Goal: Task Accomplishment & Management: Manage account settings

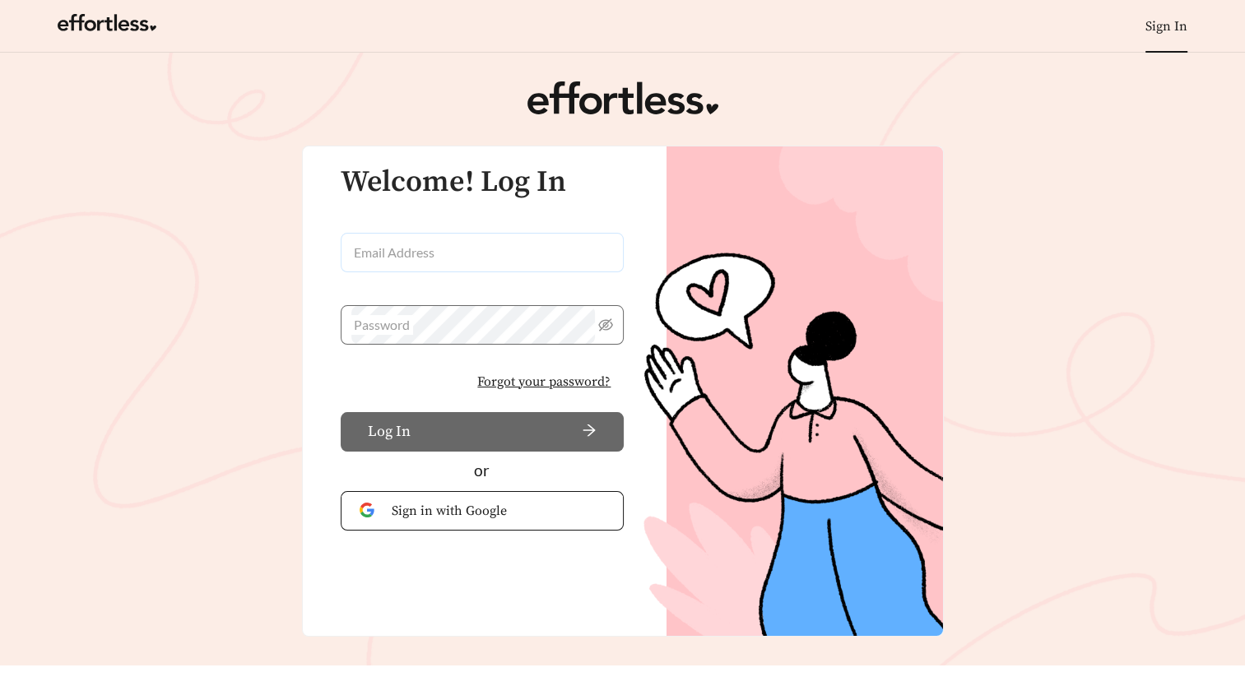
type input "**********"
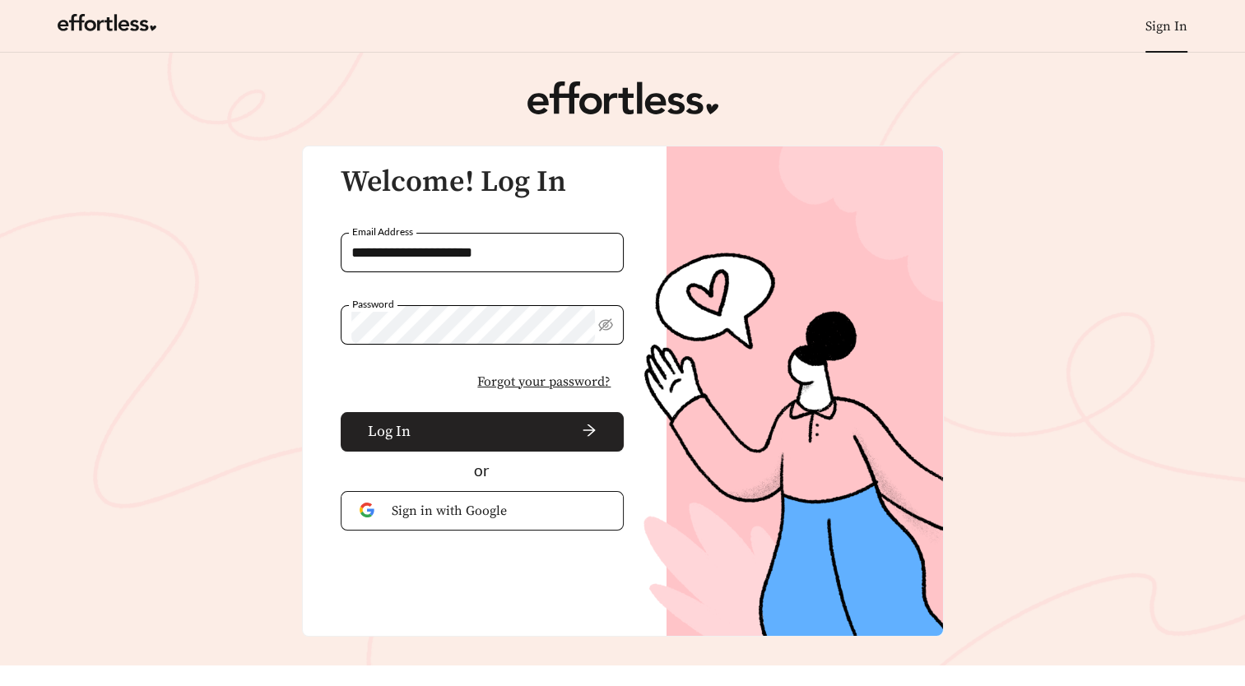
click at [464, 434] on span "arrow-right" at bounding box center [507, 432] width 180 height 18
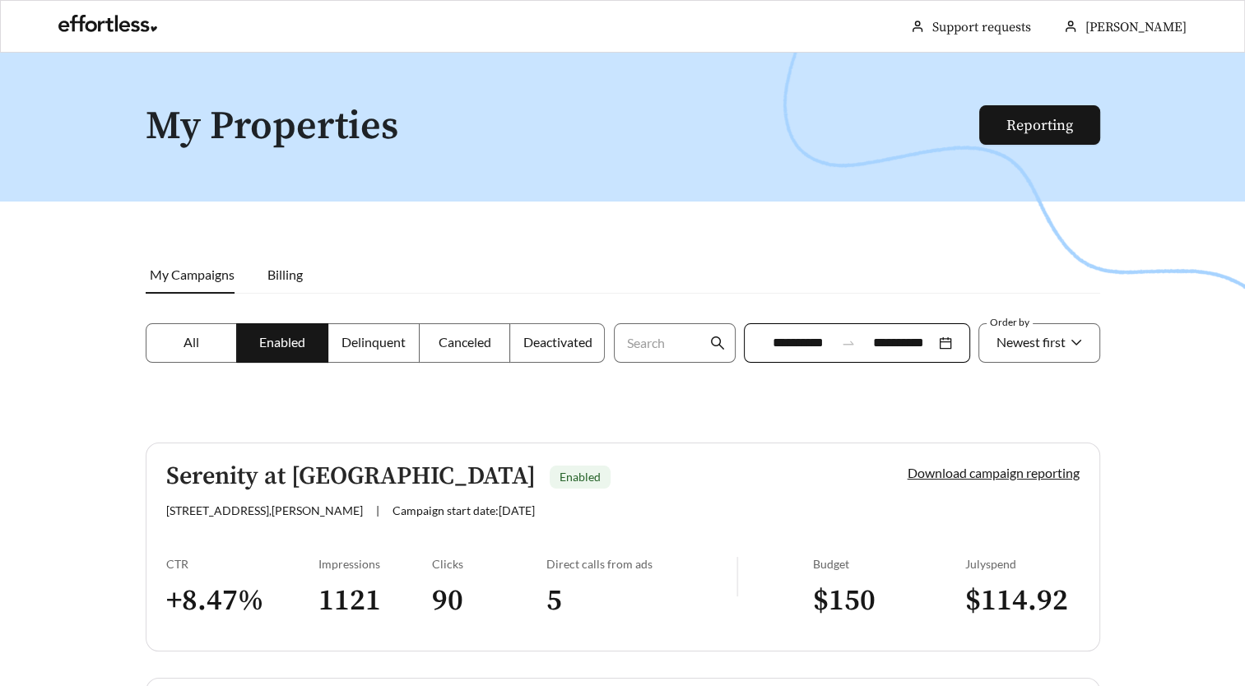
click at [372, 345] on span "Delinquent" at bounding box center [373, 342] width 64 height 16
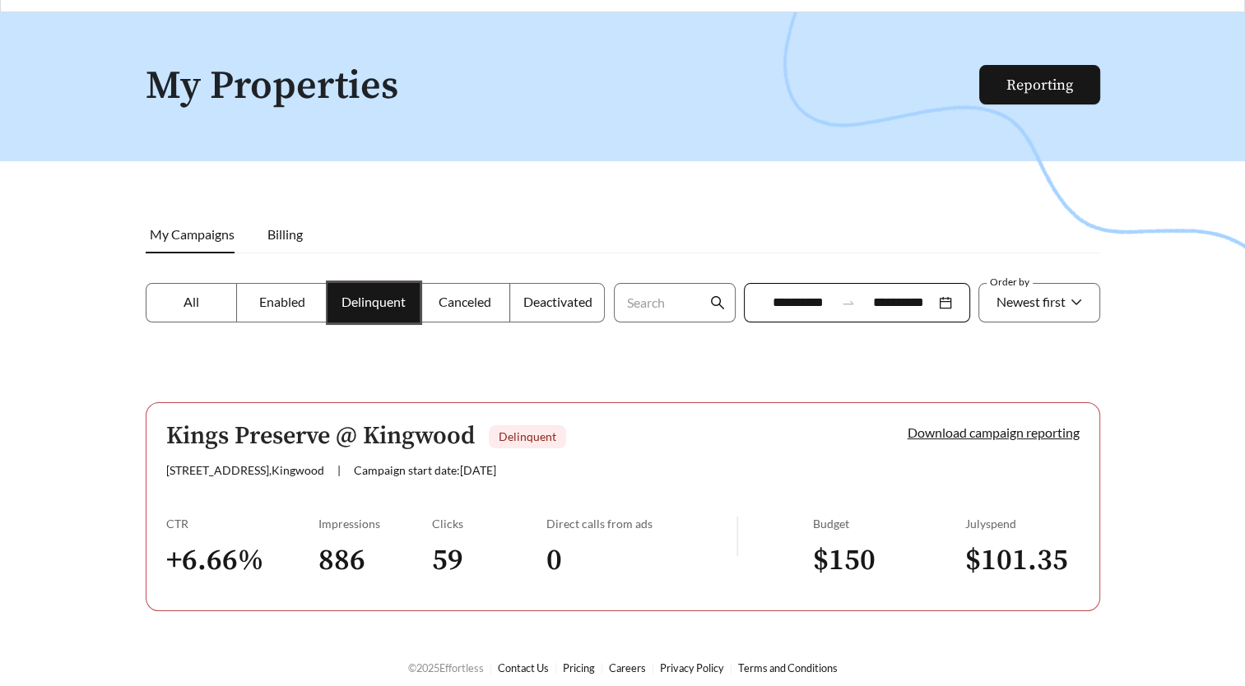
scroll to position [53, 0]
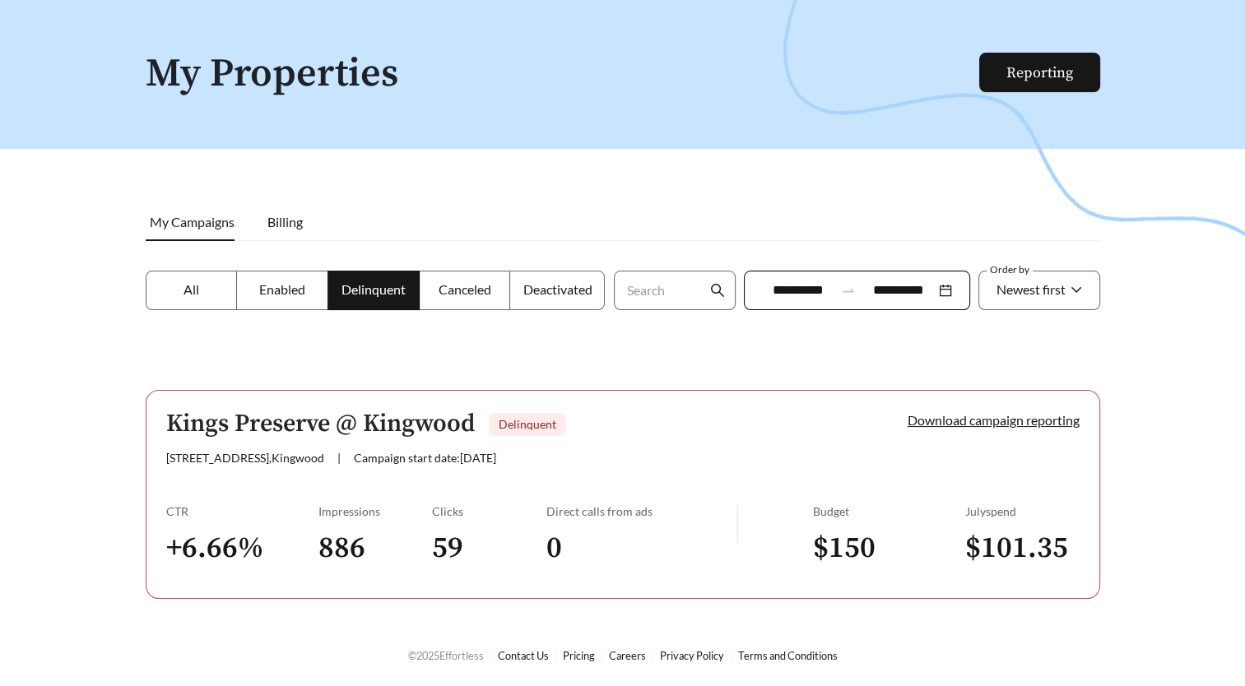
click at [484, 300] on label "Canceled" at bounding box center [464, 290] width 91 height 39
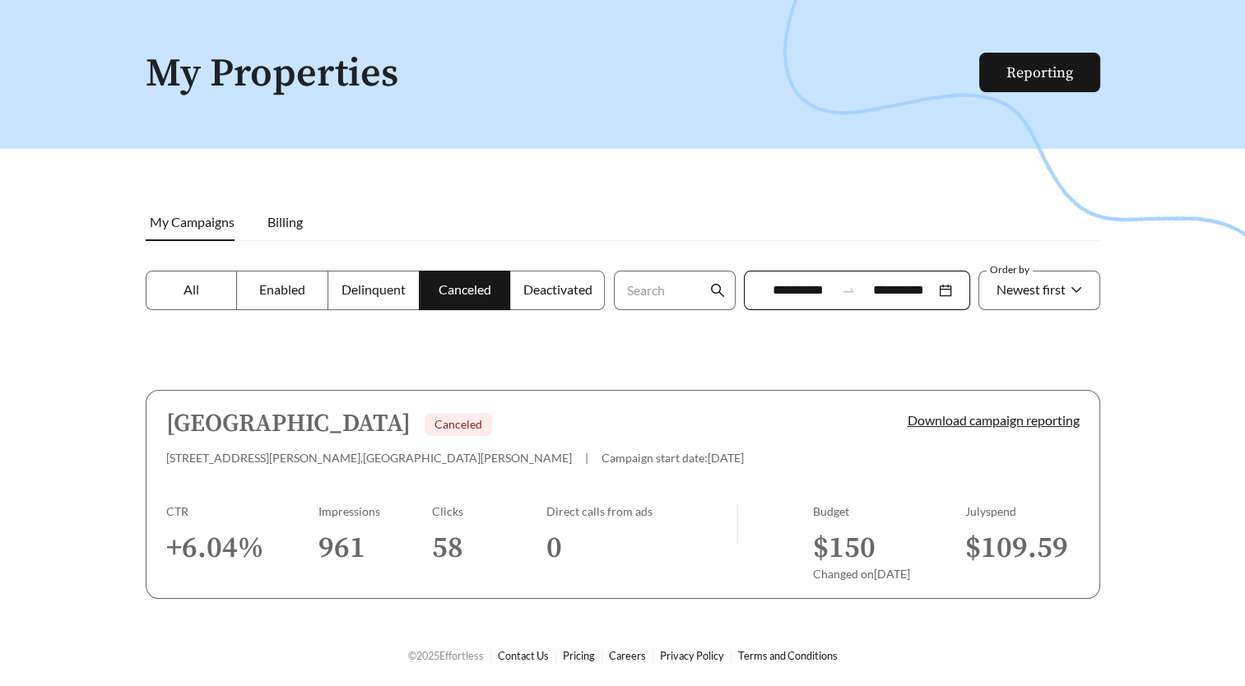
click at [527, 294] on span "Deactivated" at bounding box center [556, 289] width 69 height 16
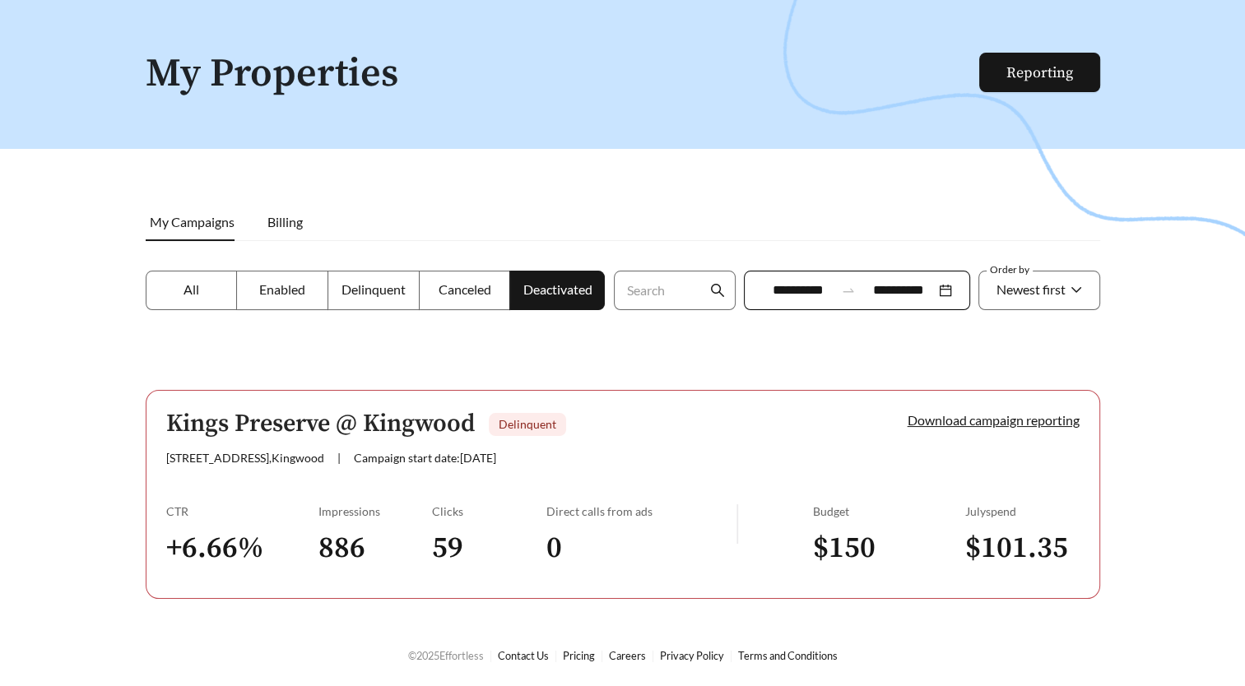
click at [480, 301] on label "Canceled" at bounding box center [464, 290] width 91 height 39
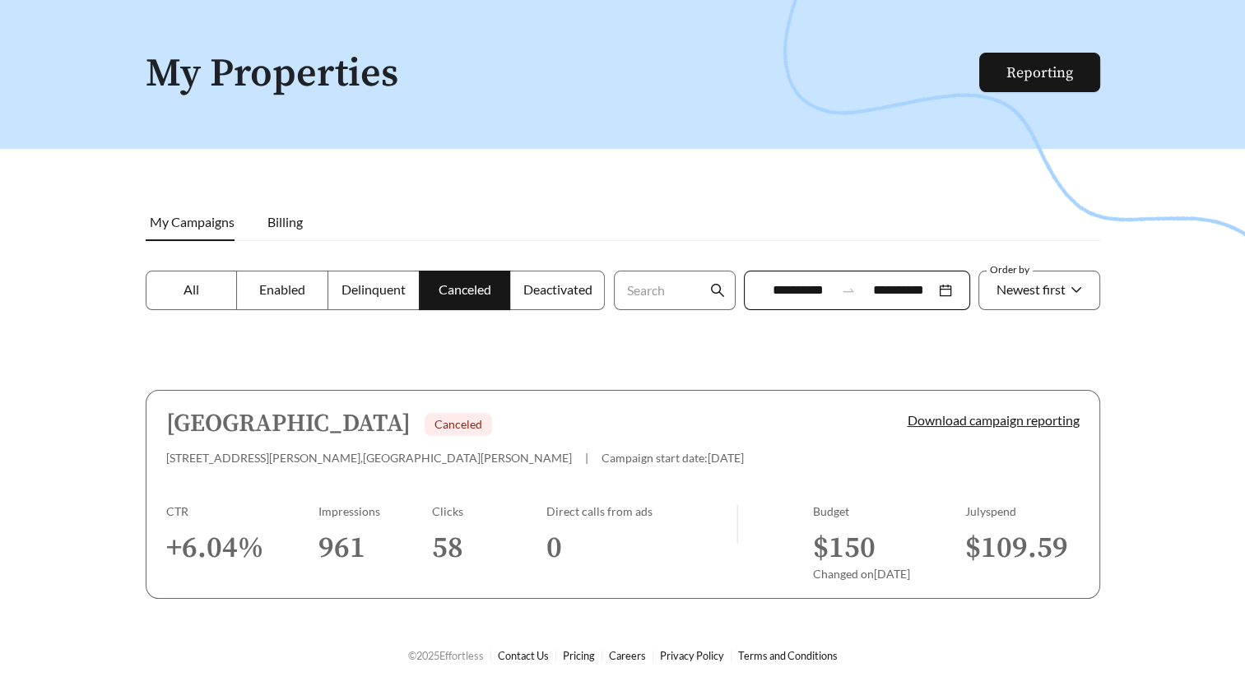
click at [388, 303] on label "Delinquent" at bounding box center [373, 290] width 91 height 39
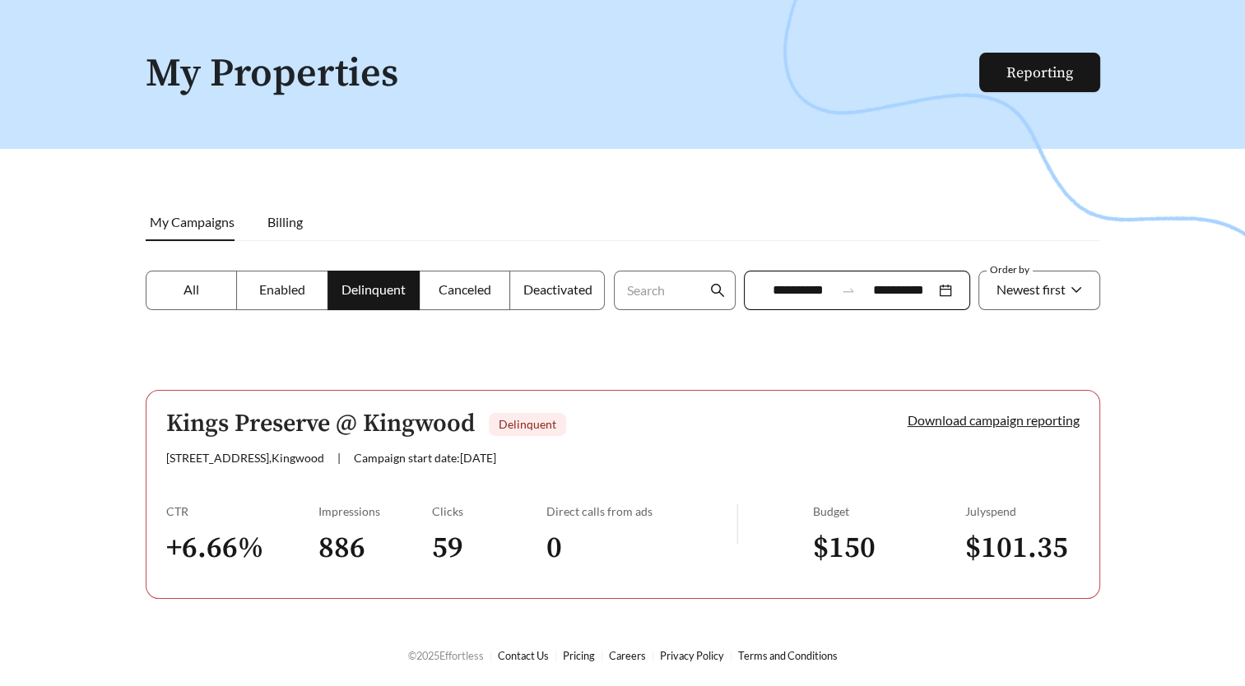
click at [283, 294] on span "Enabled" at bounding box center [282, 289] width 46 height 16
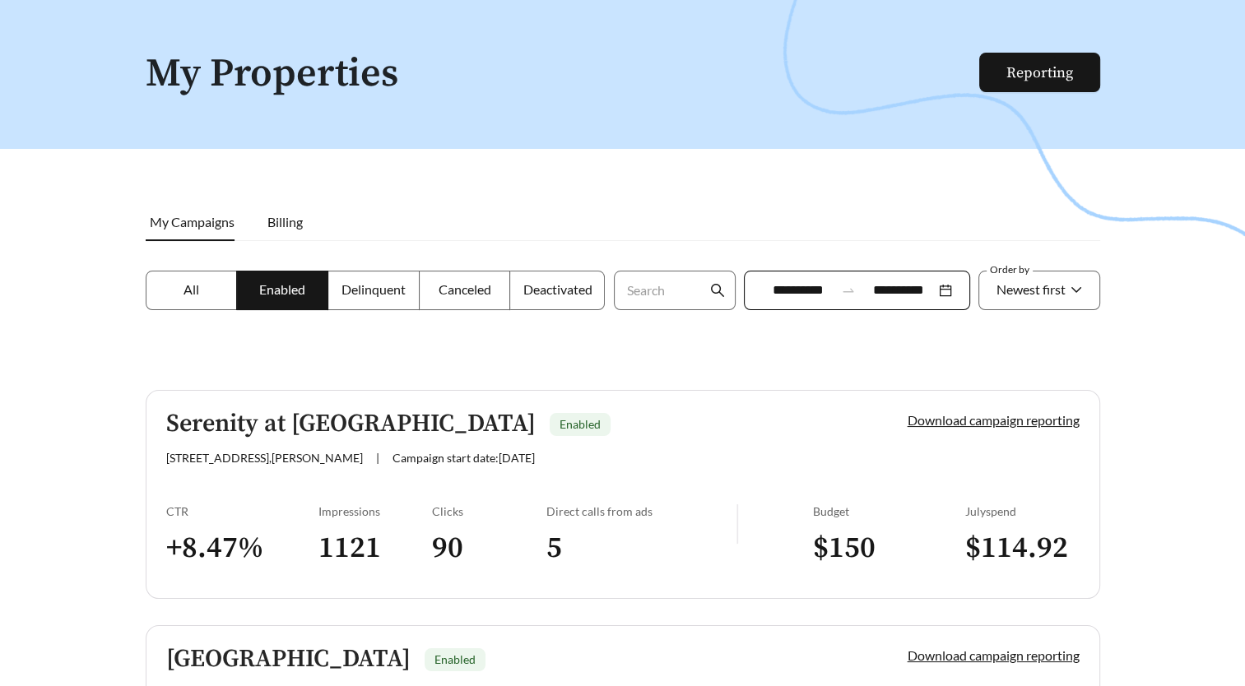
click at [225, 296] on label "All" at bounding box center [192, 290] width 92 height 39
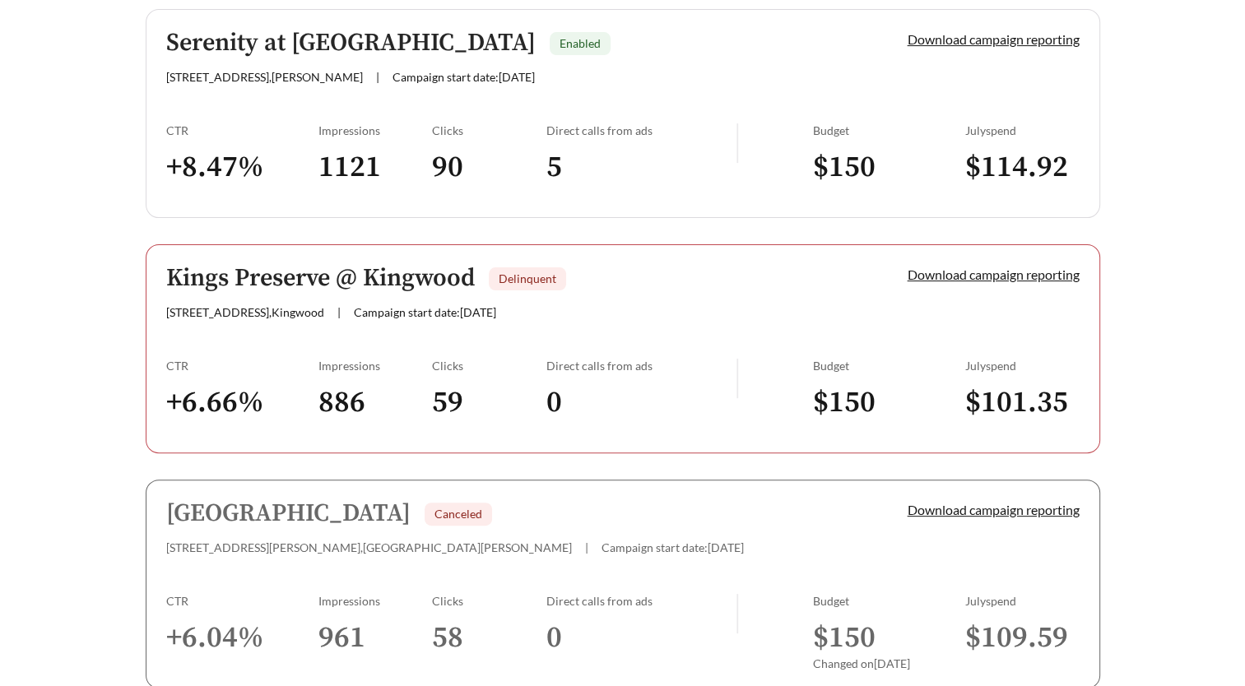
scroll to position [753, 0]
